Goal: Task Accomplishment & Management: Complete application form

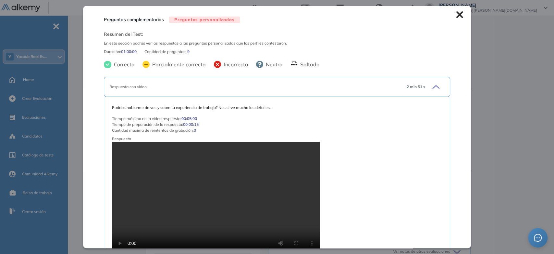
scroll to position [1091, 0]
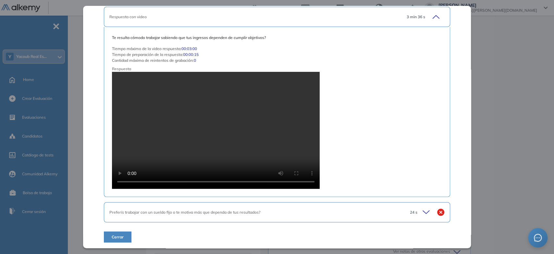
click at [423, 209] on icon at bounding box center [427, 212] width 9 height 9
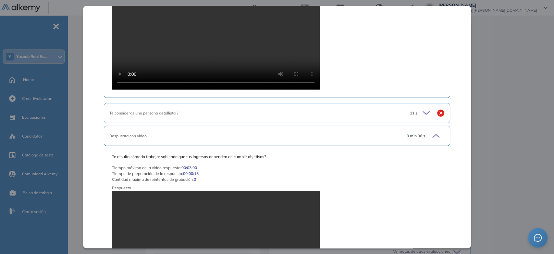
scroll to position [964, 0]
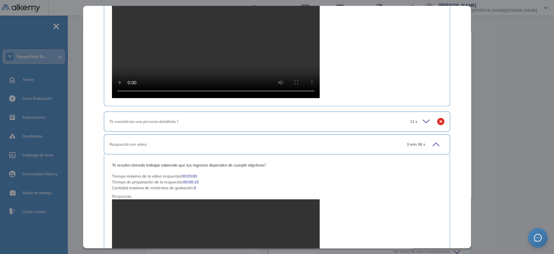
click at [423, 121] on icon at bounding box center [426, 121] width 6 height 3
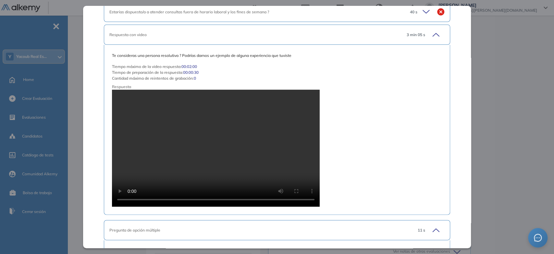
scroll to position [783, 0]
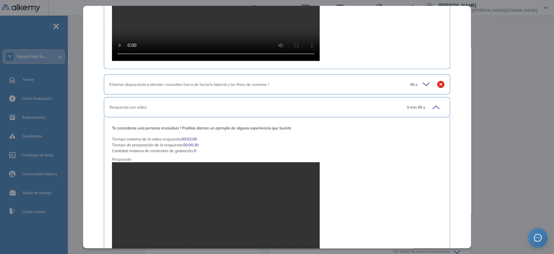
click at [423, 84] on icon at bounding box center [427, 84] width 9 height 9
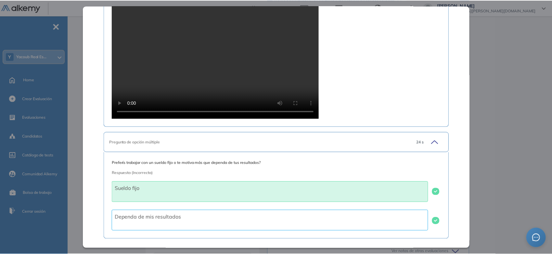
scroll to position [1359, 0]
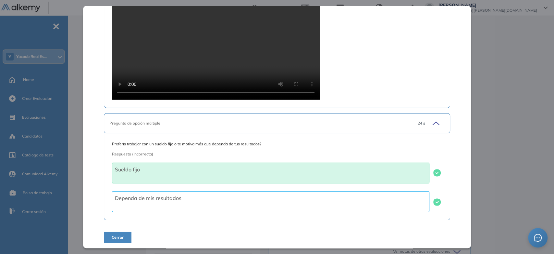
click at [122, 237] on span "Cerrar" at bounding box center [118, 237] width 12 height 6
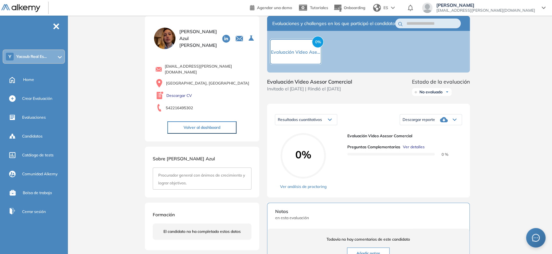
scroll to position [0, 0]
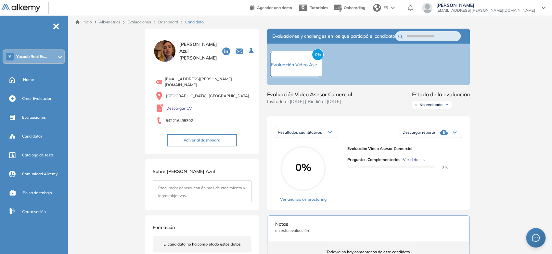
click at [82, 23] on link "Inicio" at bounding box center [83, 22] width 17 height 6
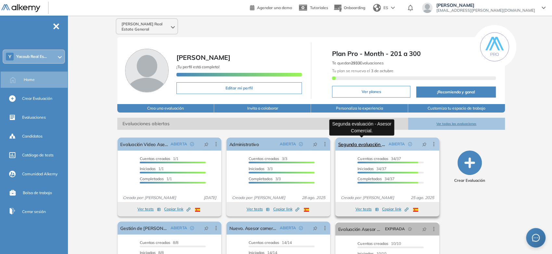
click at [358, 146] on link "Segunda evaluación - Asesor Comercial." at bounding box center [362, 143] width 48 height 13
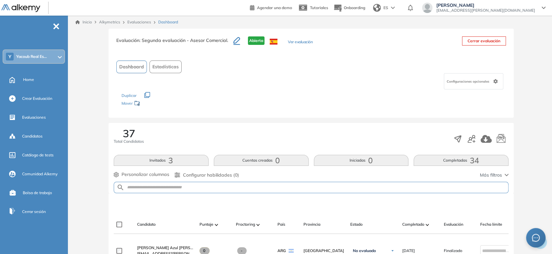
click at [91, 22] on link "Inicio" at bounding box center [83, 22] width 17 height 6
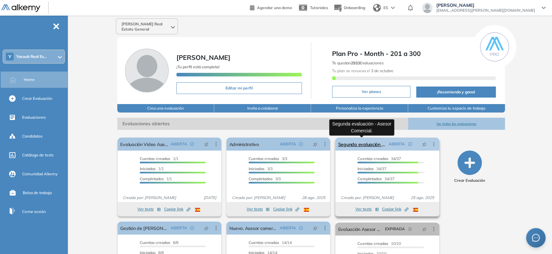
click at [361, 142] on link "Segunda evaluación - Asesor Comercial." at bounding box center [362, 143] width 48 height 13
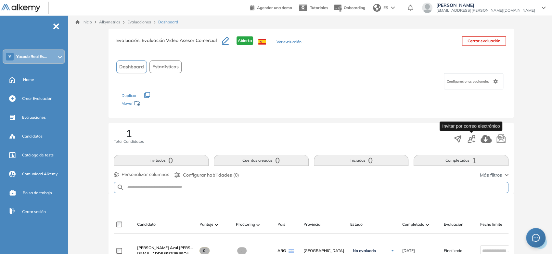
click at [470, 140] on icon "button" at bounding box center [471, 139] width 8 height 8
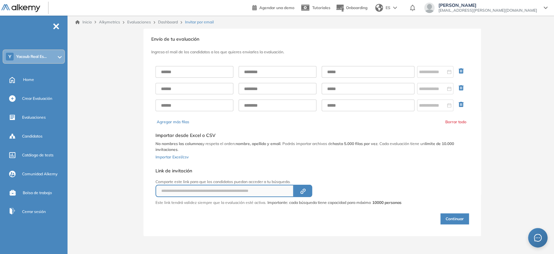
type input "**********"
click at [218, 72] on input "text" at bounding box center [195, 72] width 78 height 12
click at [162, 23] on link "Dashboard" at bounding box center [168, 21] width 20 height 5
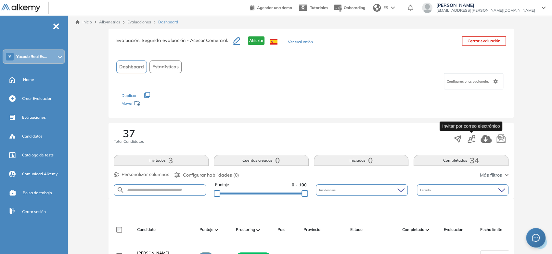
click at [468, 143] on button "button" at bounding box center [471, 138] width 8 height 11
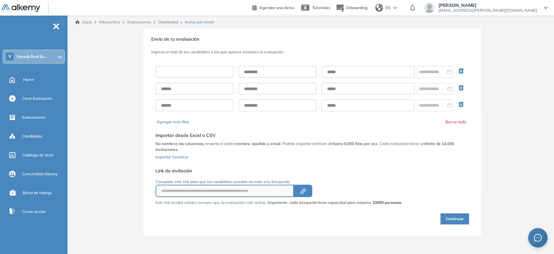
click at [204, 69] on input "text" at bounding box center [195, 72] width 78 height 12
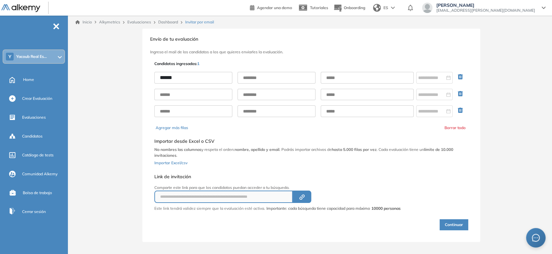
type input "*****"
type input "**********"
click at [337, 71] on div "**********" at bounding box center [311, 95] width 314 height 56
click at [334, 75] on input "text" at bounding box center [367, 78] width 93 height 12
paste input "**********"
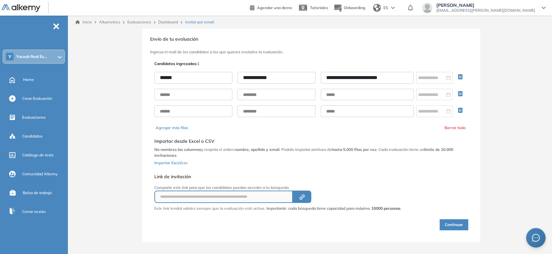
click at [328, 75] on input "**********" at bounding box center [367, 78] width 93 height 12
type input "**********"
click at [370, 163] on div "Selecciona el documento que quieres importar Agregar Importar desde Excel o CSV…" at bounding box center [311, 150] width 314 height 35
click at [446, 221] on button "Continuar" at bounding box center [453, 224] width 29 height 11
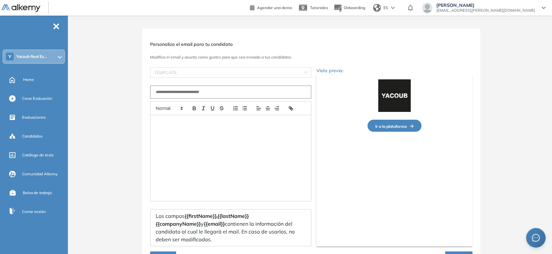
type input "**********"
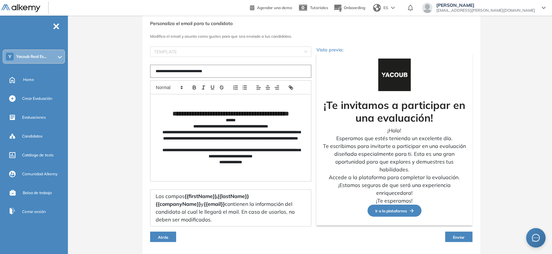
scroll to position [39, 0]
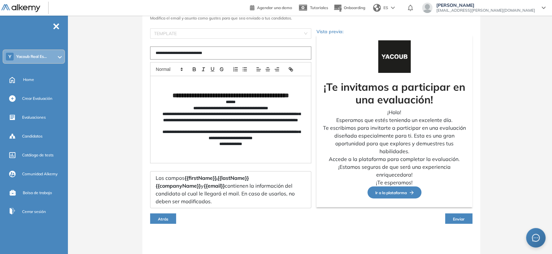
click at [463, 218] on span "Enviar" at bounding box center [459, 218] width 12 height 5
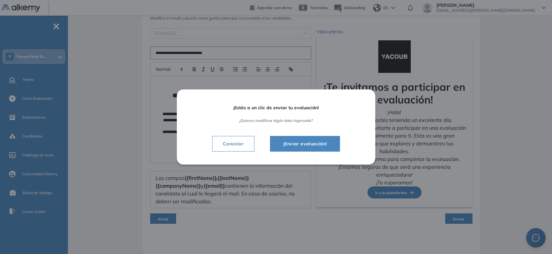
click at [313, 144] on span "¡Enviar evaluación!" at bounding box center [305, 144] width 54 height 8
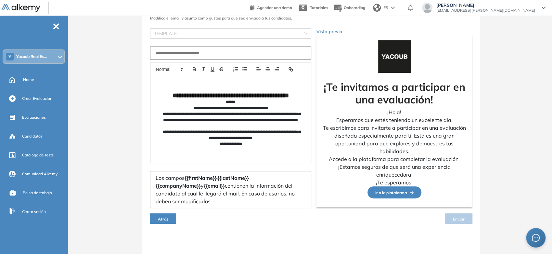
scroll to position [32, 0]
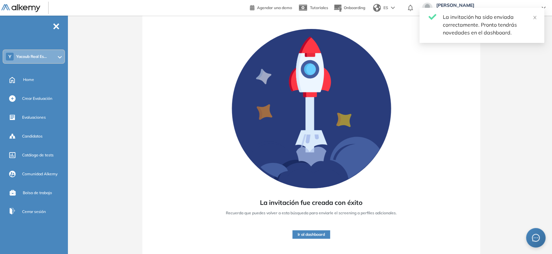
click at [317, 234] on button "Ir al dashboard" at bounding box center [311, 234] width 38 height 8
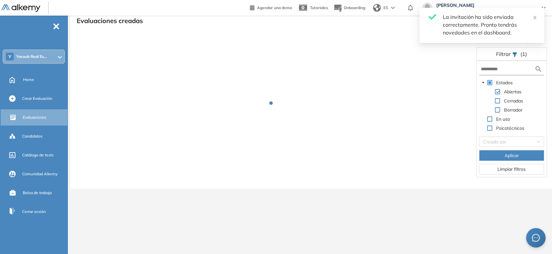
scroll to position [16, 0]
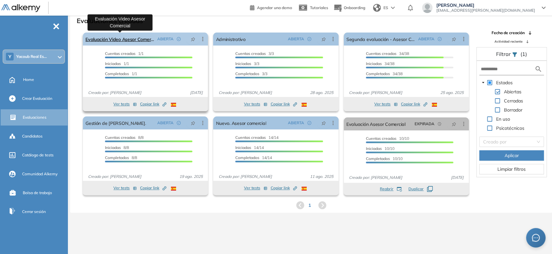
click at [135, 40] on link "Evaluación Video Asesor Comercial" at bounding box center [119, 38] width 69 height 13
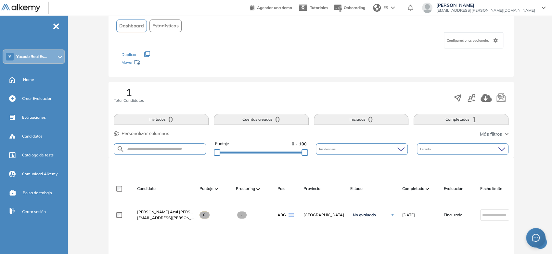
scroll to position [108, 0]
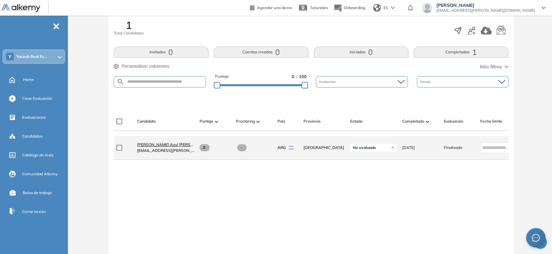
click at [166, 147] on span "Maria Azul Arigoni" at bounding box center [174, 144] width 74 height 5
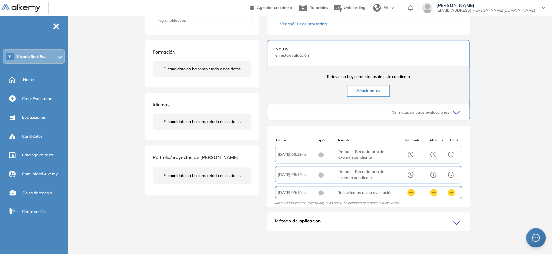
scroll to position [181, 0]
click at [380, 230] on div "Método de aplicación" at bounding box center [368, 223] width 203 height 13
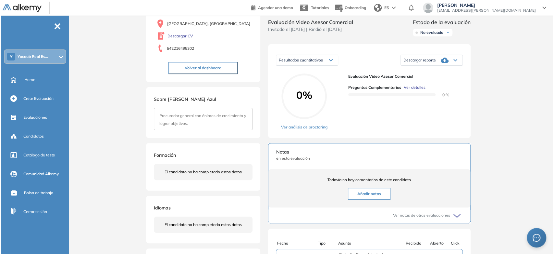
scroll to position [39, 0]
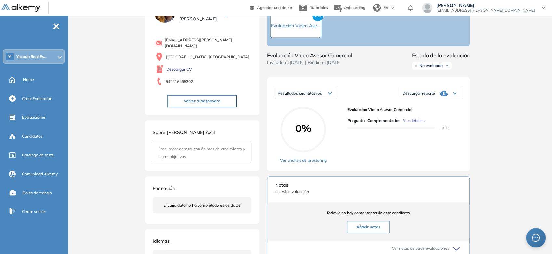
click at [405, 123] on span "Ver detalles" at bounding box center [414, 121] width 22 height 6
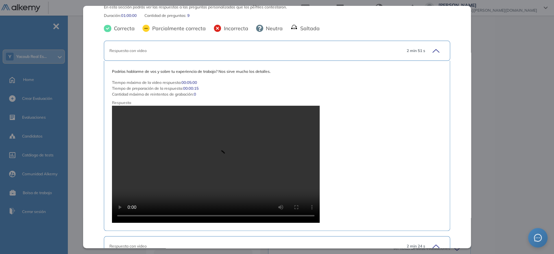
scroll to position [72, 0]
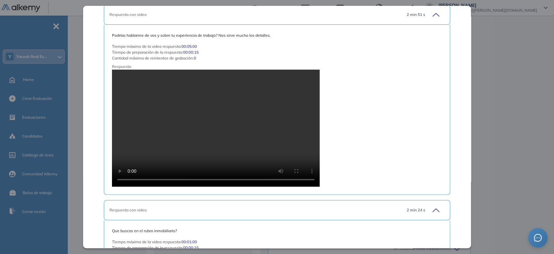
click at [431, 15] on icon at bounding box center [435, 14] width 9 height 9
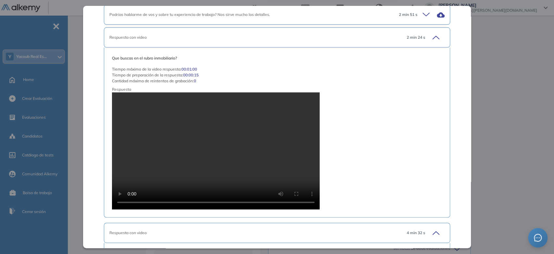
click at [423, 15] on icon at bounding box center [427, 14] width 9 height 9
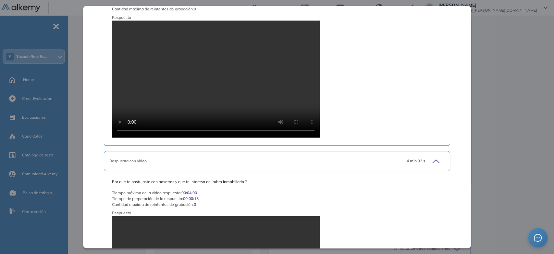
scroll to position [325, 0]
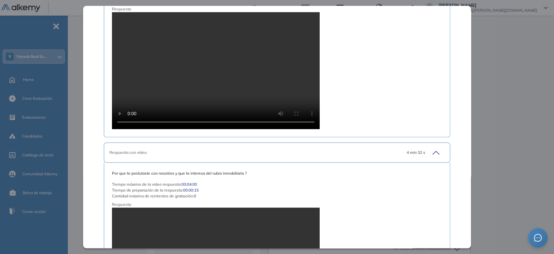
click at [431, 153] on icon at bounding box center [435, 152] width 9 height 9
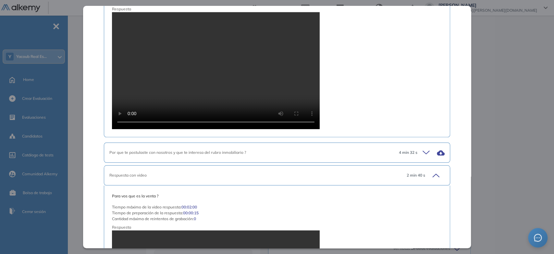
click at [423, 151] on icon at bounding box center [427, 152] width 9 height 9
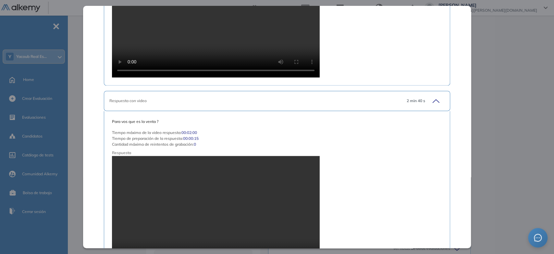
scroll to position [577, 0]
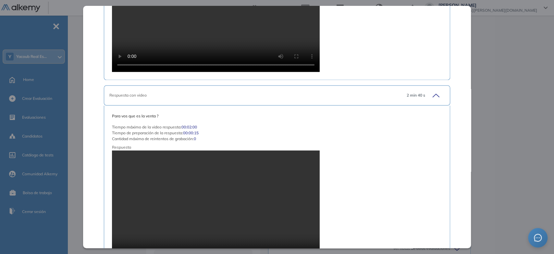
click at [433, 94] on icon at bounding box center [436, 95] width 6 height 3
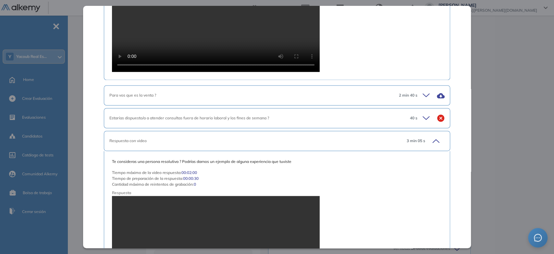
click at [423, 94] on icon at bounding box center [427, 95] width 9 height 9
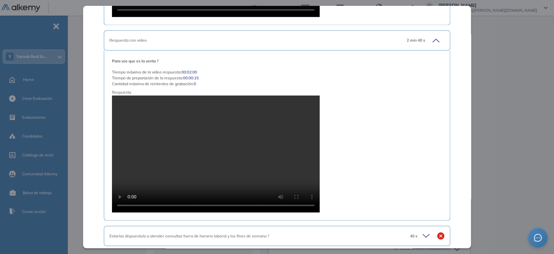
scroll to position [758, 0]
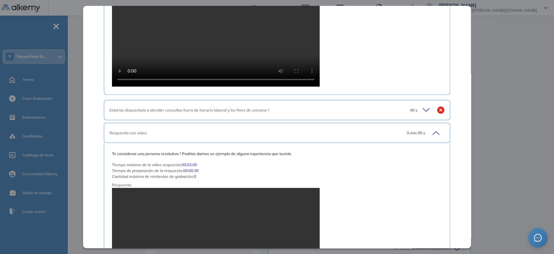
click at [424, 108] on icon at bounding box center [426, 109] width 6 height 3
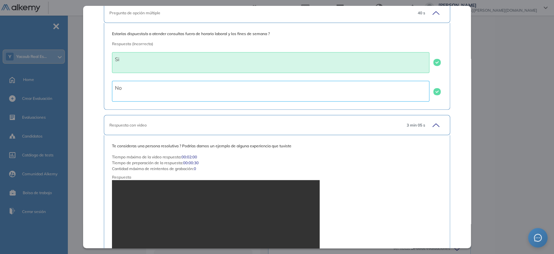
scroll to position [866, 0]
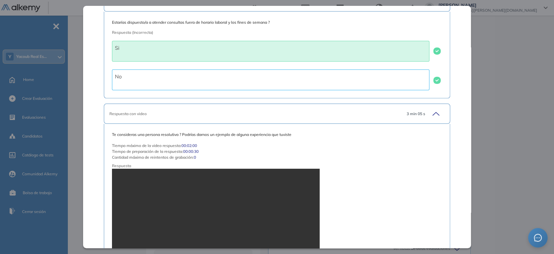
click at [431, 113] on icon at bounding box center [435, 113] width 9 height 9
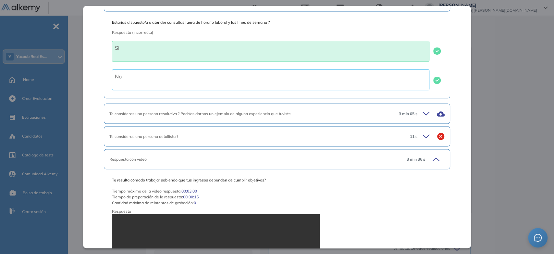
click at [427, 113] on div "3 min 05 s" at bounding box center [419, 113] width 51 height 9
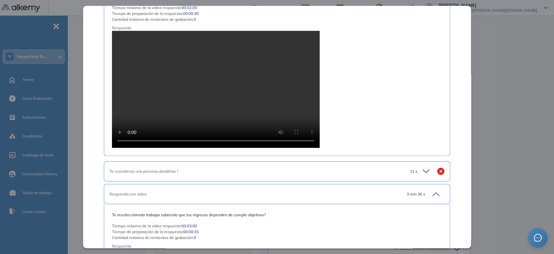
scroll to position [1046, 0]
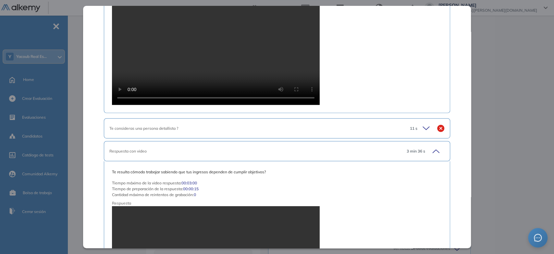
click at [424, 127] on icon at bounding box center [427, 128] width 9 height 9
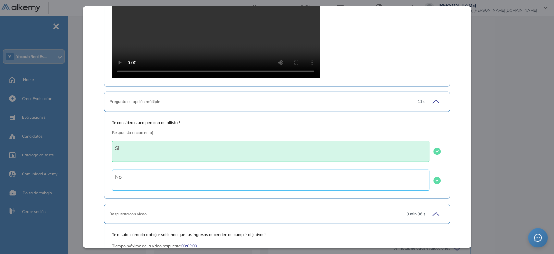
scroll to position [1154, 0]
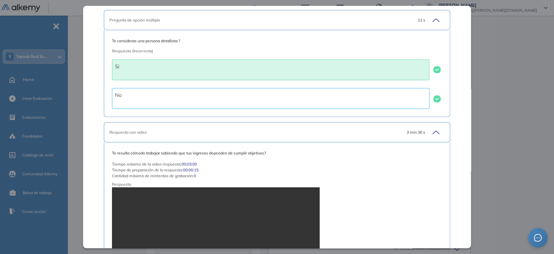
click at [431, 130] on icon at bounding box center [435, 132] width 9 height 9
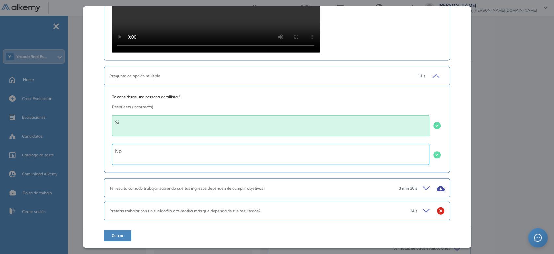
scroll to position [1097, 0]
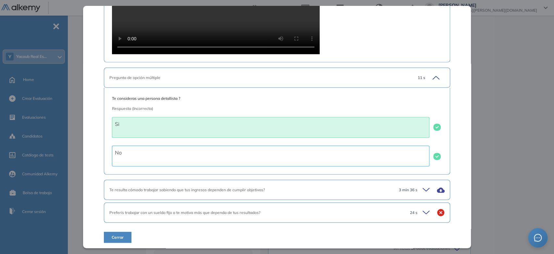
click at [426, 188] on icon at bounding box center [427, 189] width 9 height 9
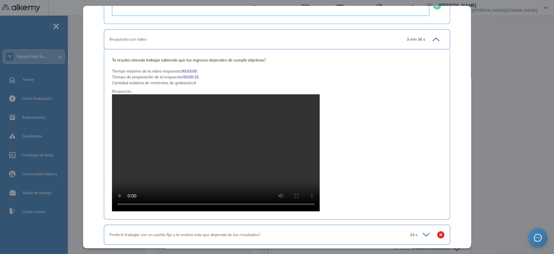
scroll to position [1269, 0]
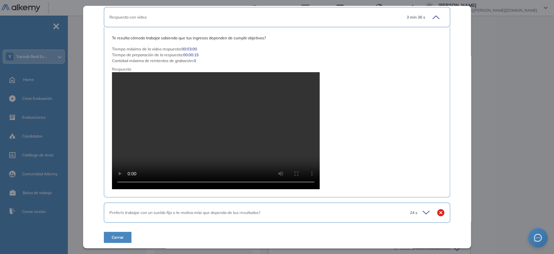
click at [423, 208] on icon at bounding box center [427, 212] width 9 height 9
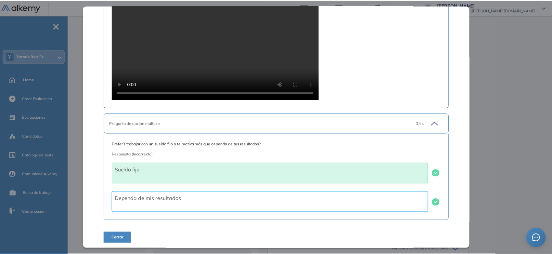
scroll to position [1359, 0]
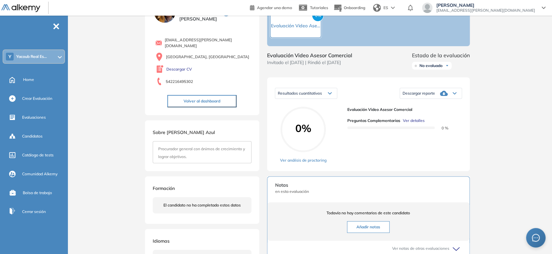
click at [66, 24] on div "Perfil Todos los espacios Y Yacoub Real Es... Home Alkymetrics Crear evaluacion…" at bounding box center [276, 194] width 552 height 467
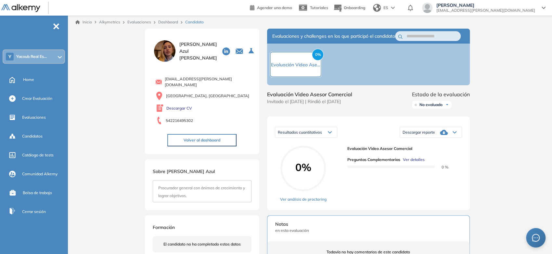
scroll to position [0, 0]
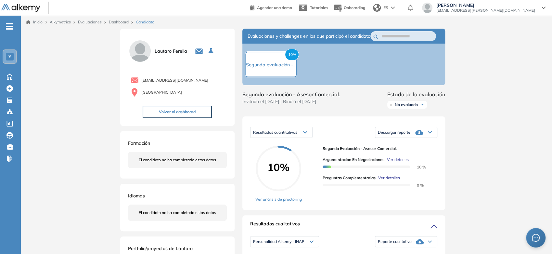
click at [407, 107] on span "No evaluado" at bounding box center [406, 104] width 23 height 5
click at [403, 132] on li "Evaluado" at bounding box center [402, 129] width 15 height 6
click at [533, 20] on div "Estadío actualizado correctamente" at bounding box center [490, 17] width 94 height 8
click at [534, 19] on icon "close" at bounding box center [534, 17] width 5 height 5
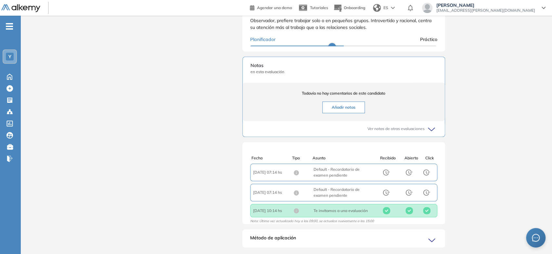
scroll to position [363, 0]
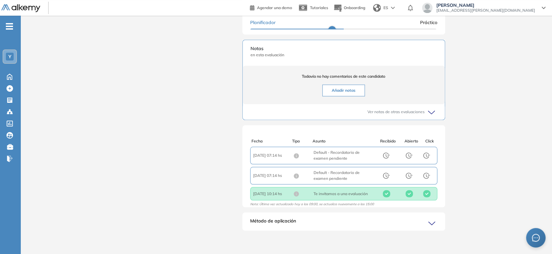
click at [8, 23] on span "-" at bounding box center [9, 25] width 7 height 5
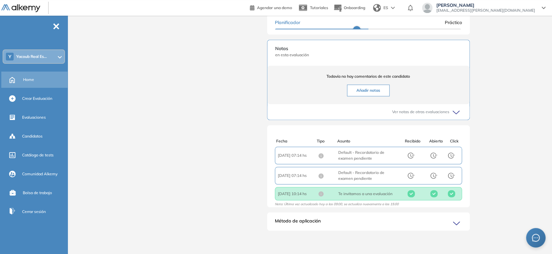
click at [28, 82] on span "Home" at bounding box center [28, 80] width 11 height 6
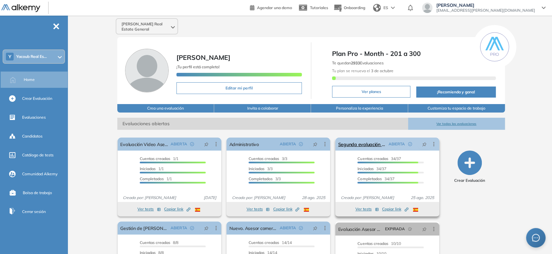
click at [387, 145] on div "ABIERTA" at bounding box center [401, 144] width 31 height 10
click at [379, 144] on link "Segunda evaluación - Asesor Comercial." at bounding box center [362, 143] width 48 height 13
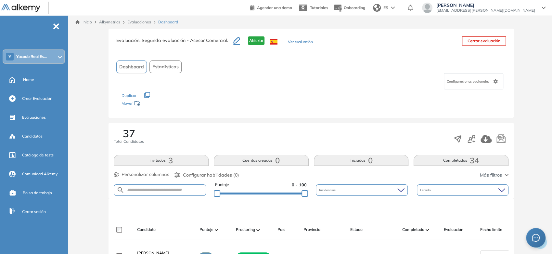
drag, startPoint x: 366, startPoint y: 177, endPoint x: 350, endPoint y: 21, distance: 156.4
click at [83, 24] on link "Inicio" at bounding box center [83, 22] width 17 height 6
